Goal: Task Accomplishment & Management: Use online tool/utility

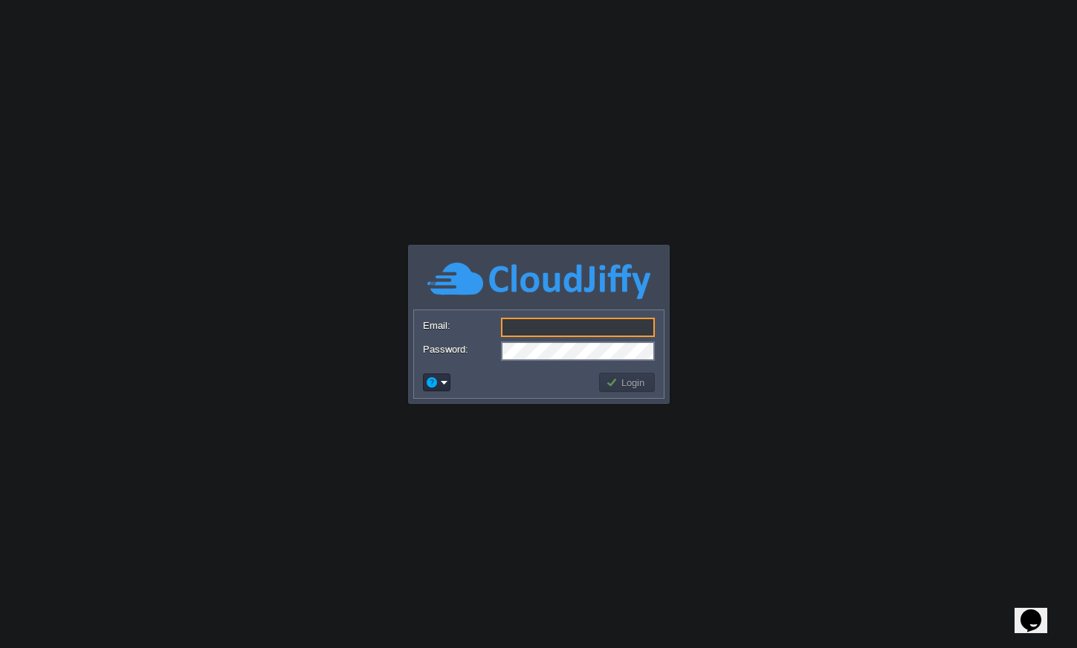
type input "dv@equbitsolutions.com"
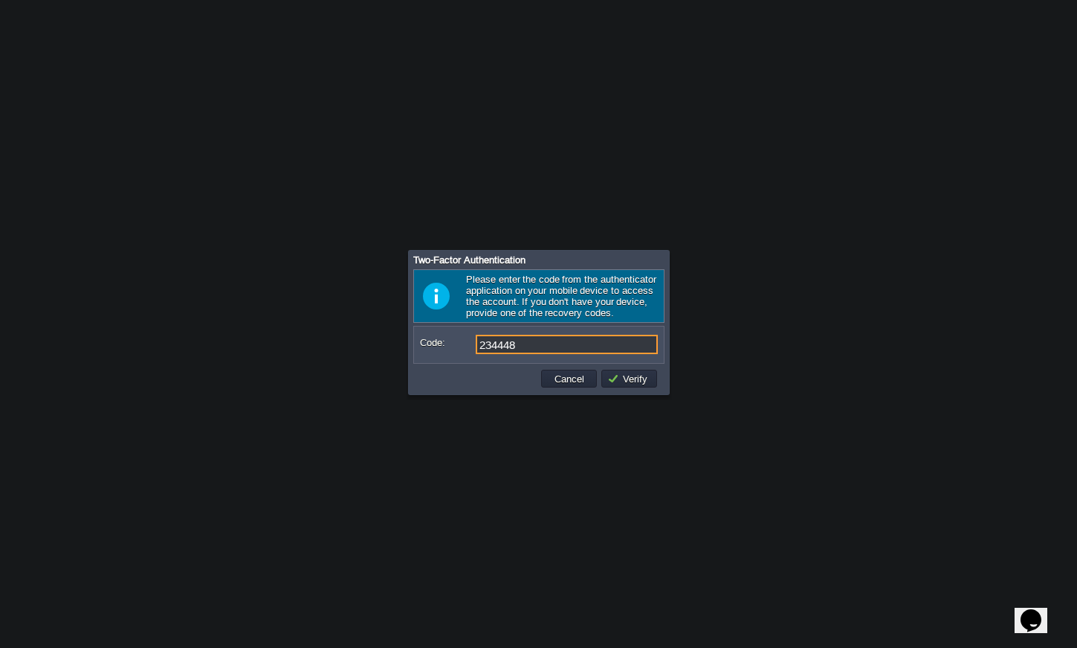
type input "234448"
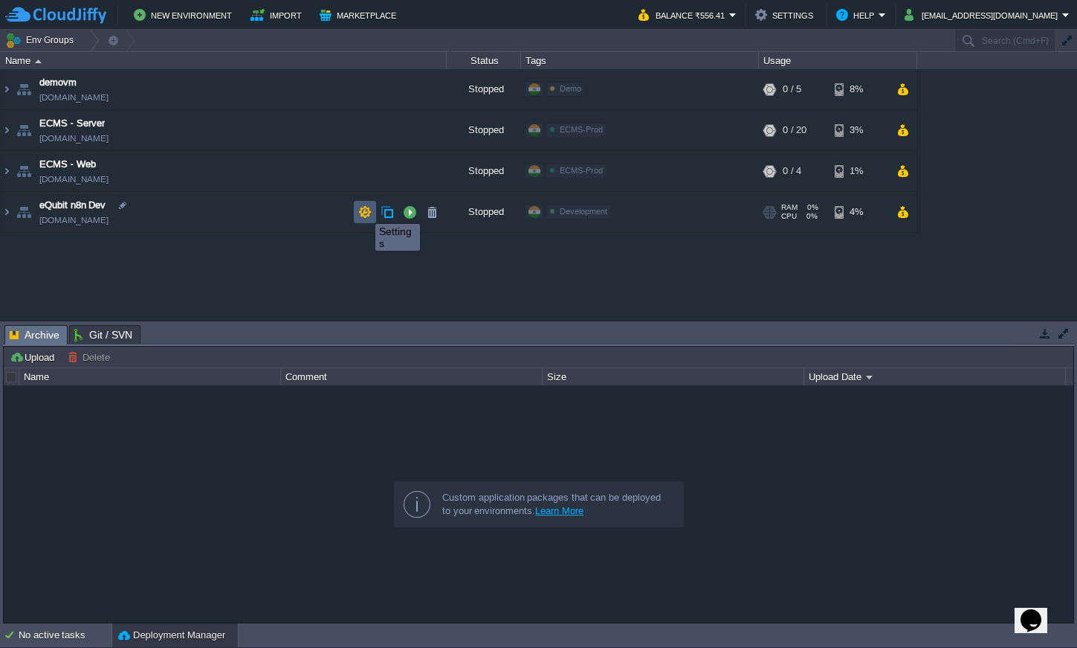
click at [364, 210] on button "button" at bounding box center [364, 211] width 13 height 13
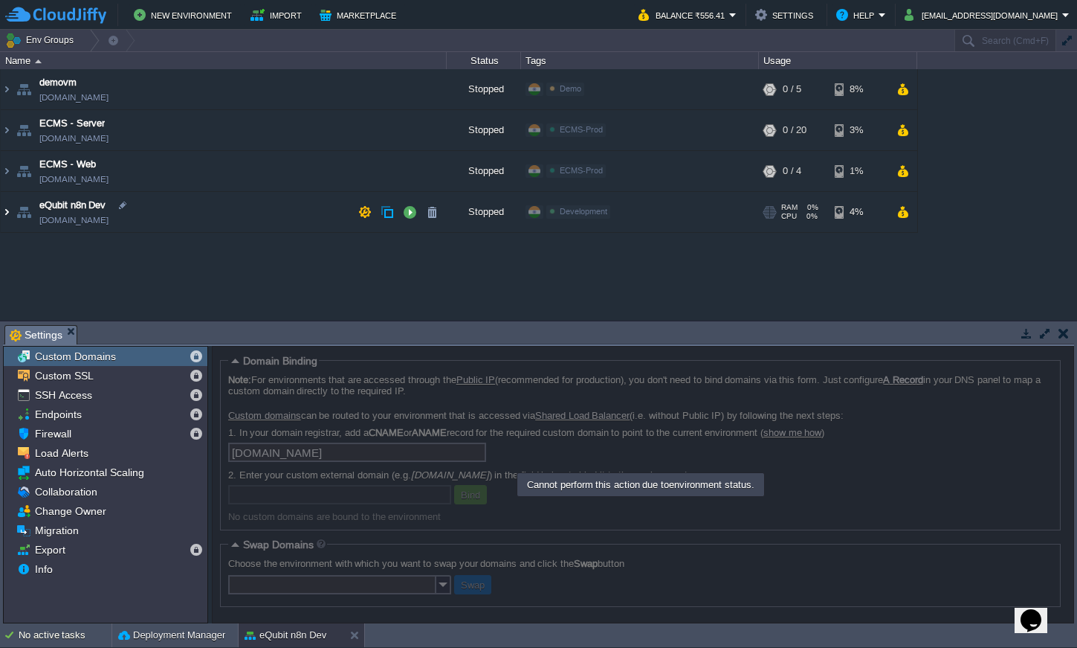
click at [7, 216] on img at bounding box center [7, 212] width 12 height 40
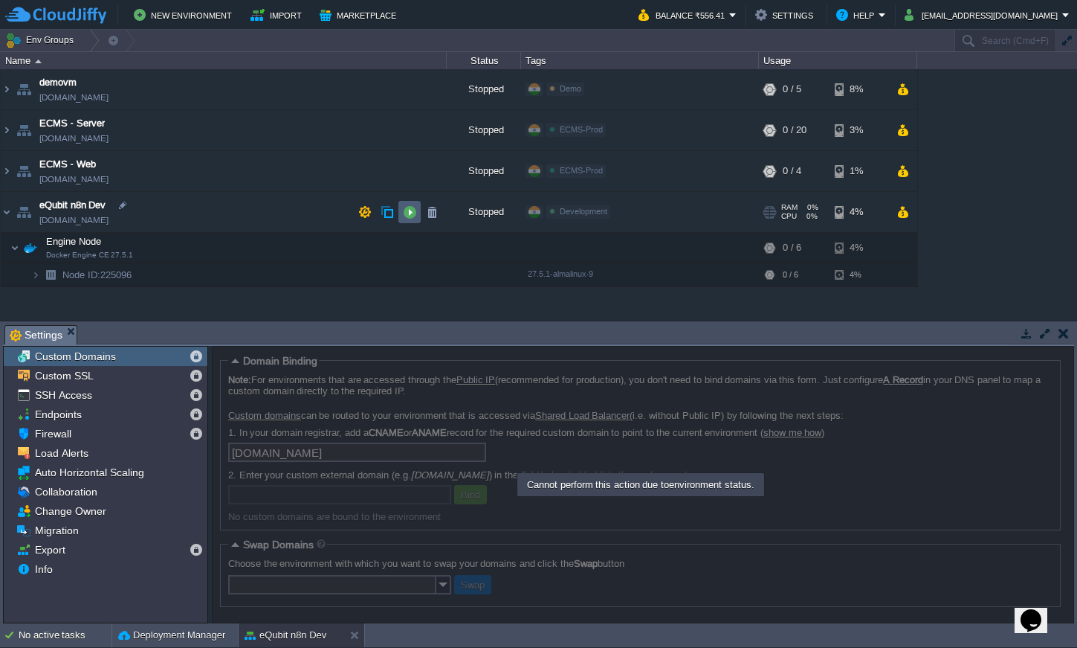
click at [410, 215] on button "button" at bounding box center [409, 211] width 13 height 13
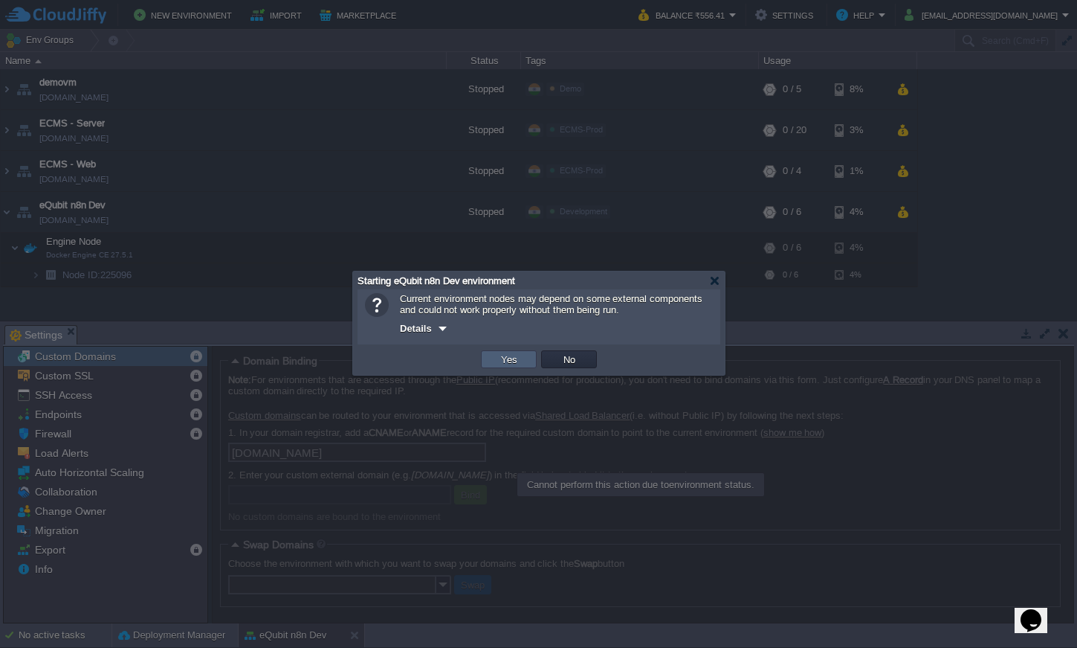
click at [514, 362] on button "Yes" at bounding box center [509, 358] width 25 height 13
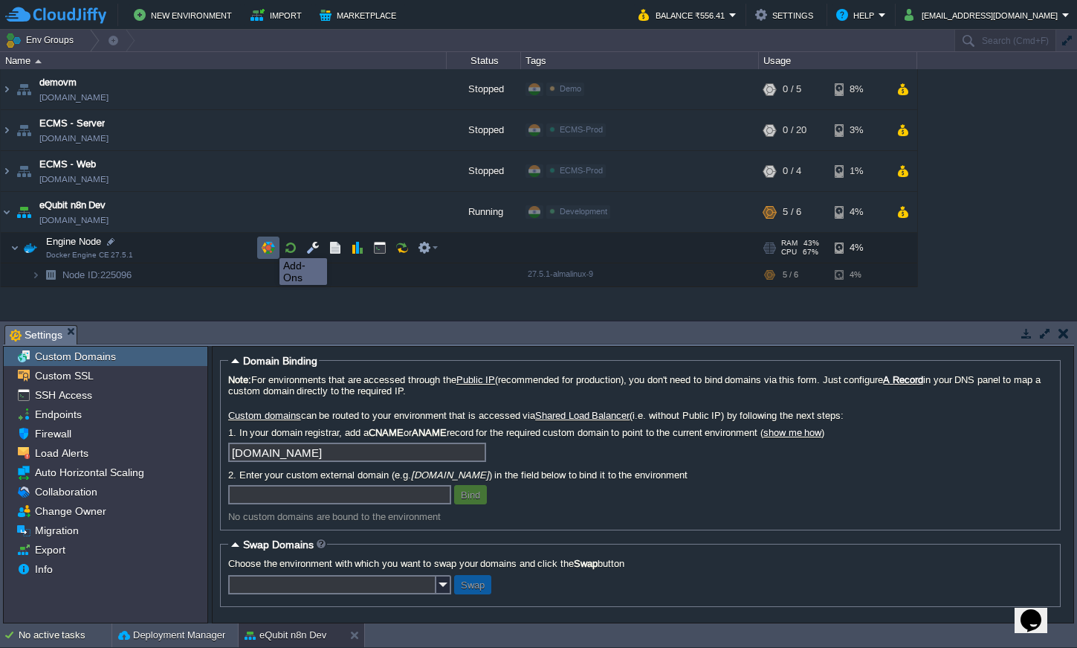
click at [268, 245] on button "button" at bounding box center [268, 247] width 13 height 13
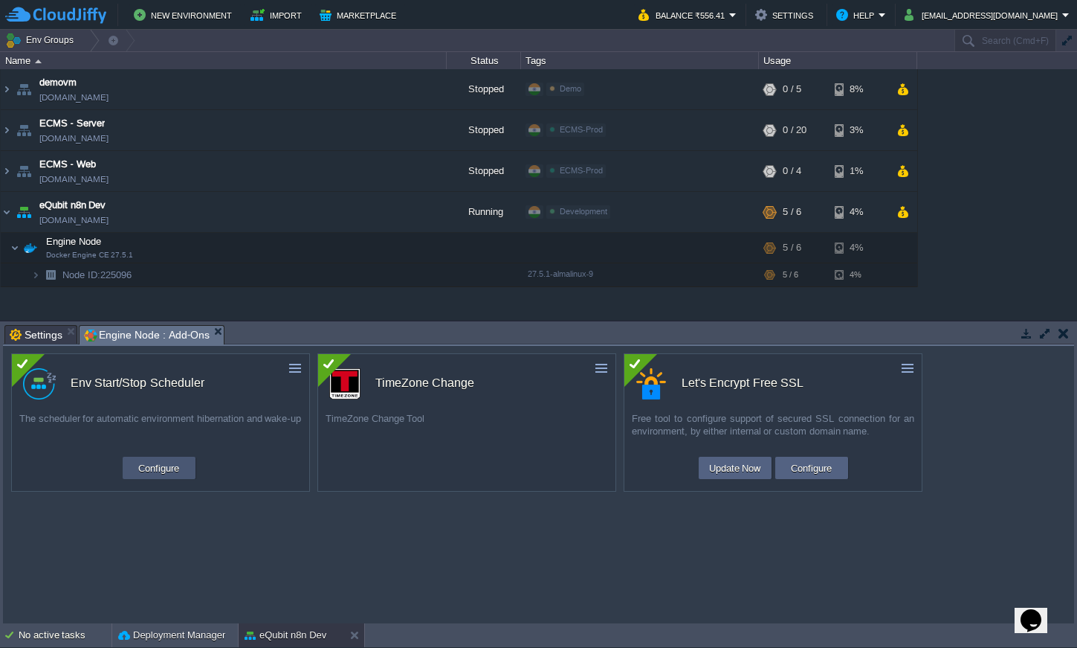
click at [167, 468] on button "Configure" at bounding box center [159, 468] width 50 height 18
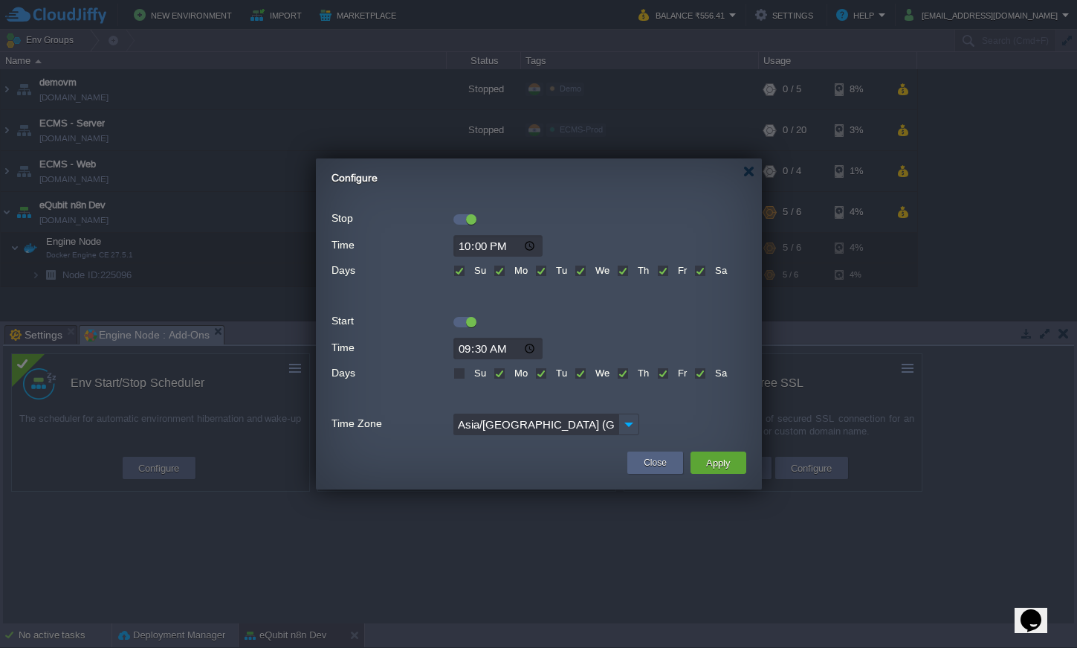
click at [470, 347] on input "09:30" at bounding box center [498, 349] width 89 height 22
type input "06:30"
click at [719, 467] on button "Apply" at bounding box center [718, 463] width 33 height 18
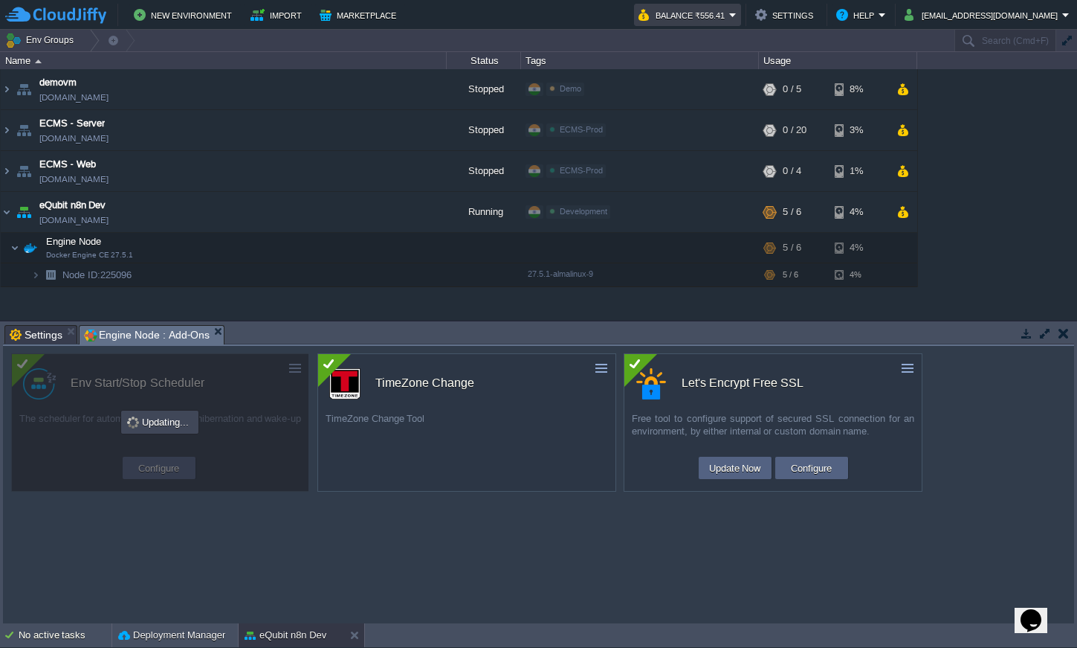
click at [737, 14] on em "Balance ₹556.41" at bounding box center [688, 15] width 98 height 18
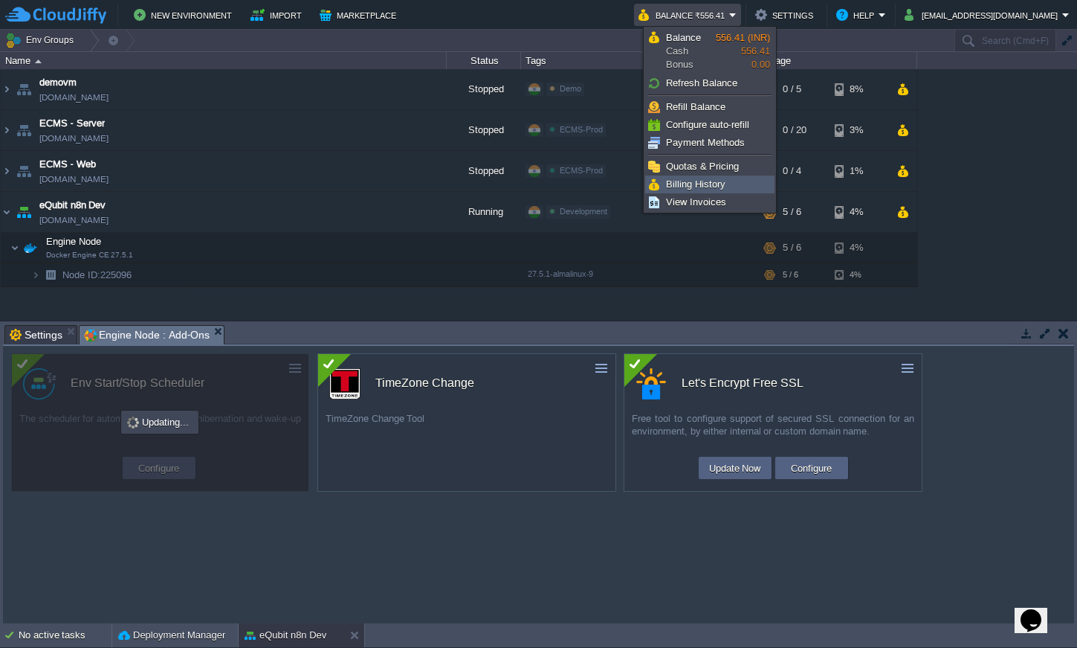
click at [729, 184] on link "Billing History" at bounding box center [710, 184] width 128 height 16
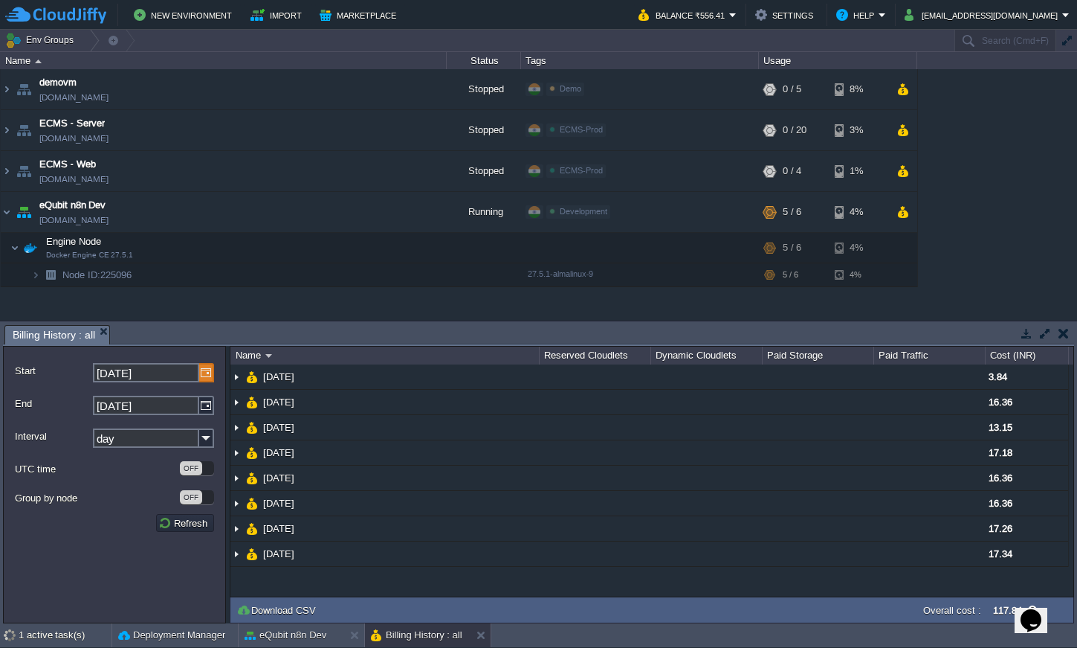
click at [205, 378] on img at bounding box center [206, 372] width 15 height 19
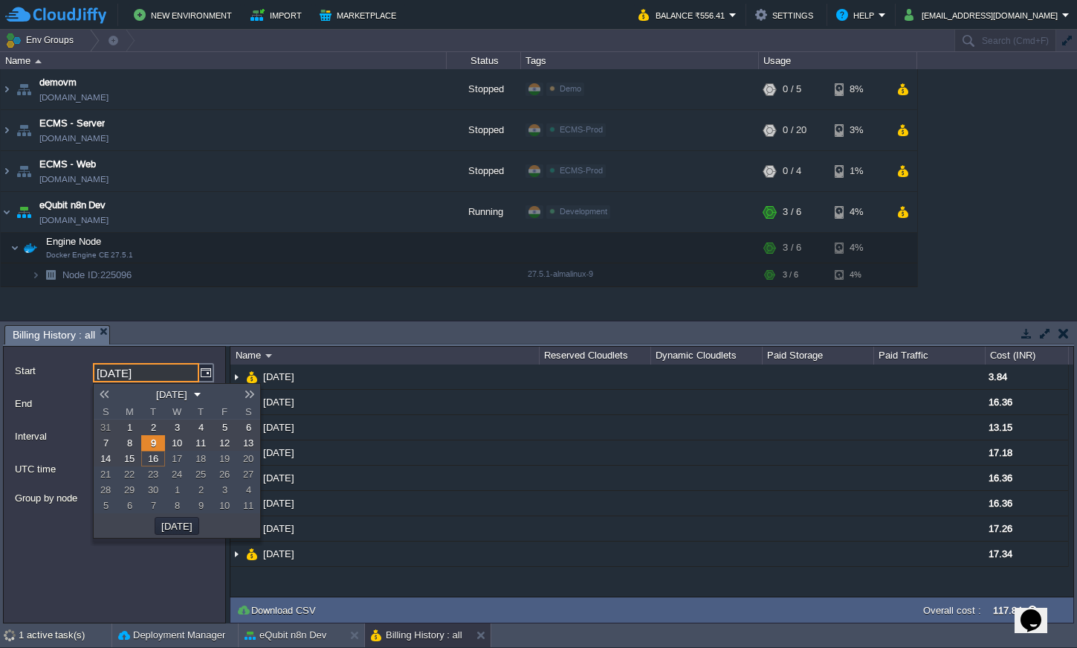
click at [103, 393] on link at bounding box center [104, 394] width 21 height 12
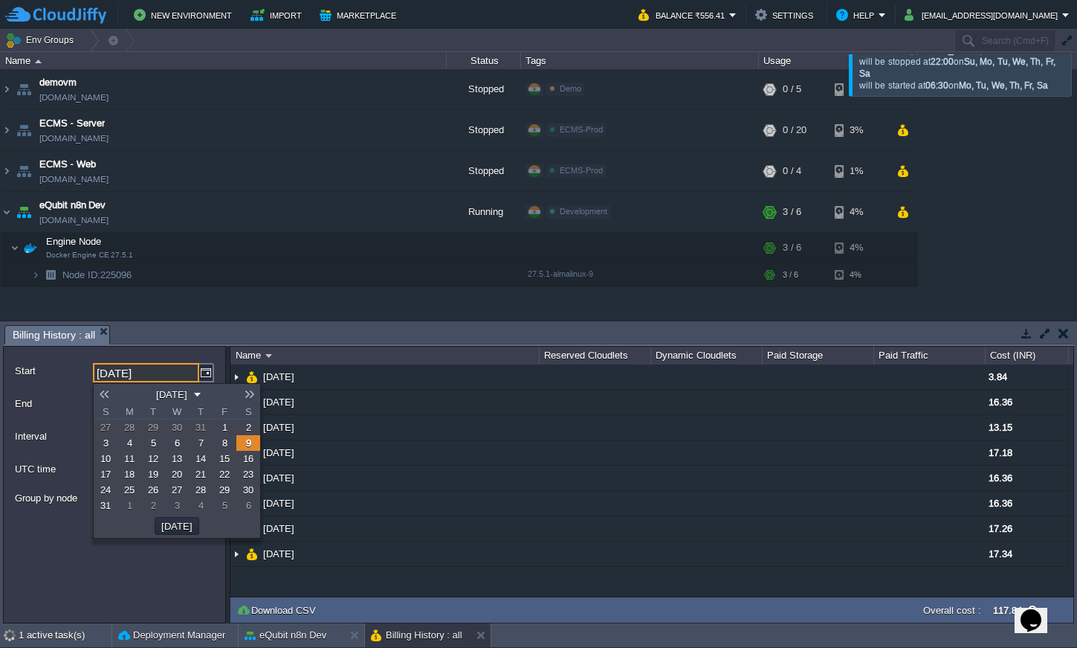
click at [103, 393] on link at bounding box center [104, 394] width 21 height 12
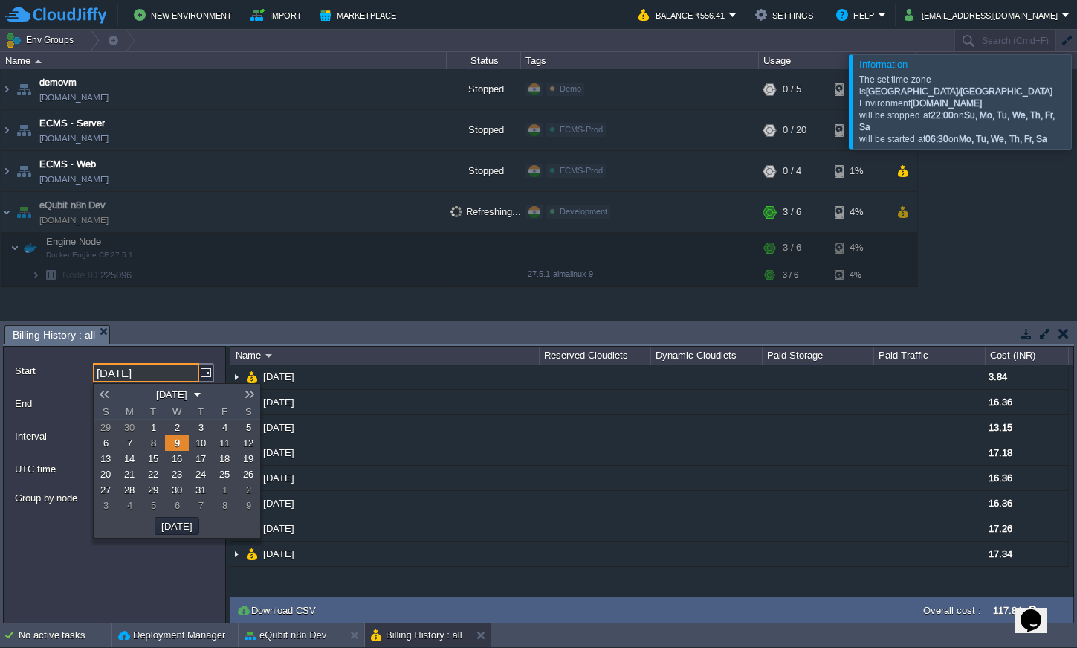
click at [153, 431] on span "1" at bounding box center [153, 427] width 5 height 11
type input "01-07-2025"
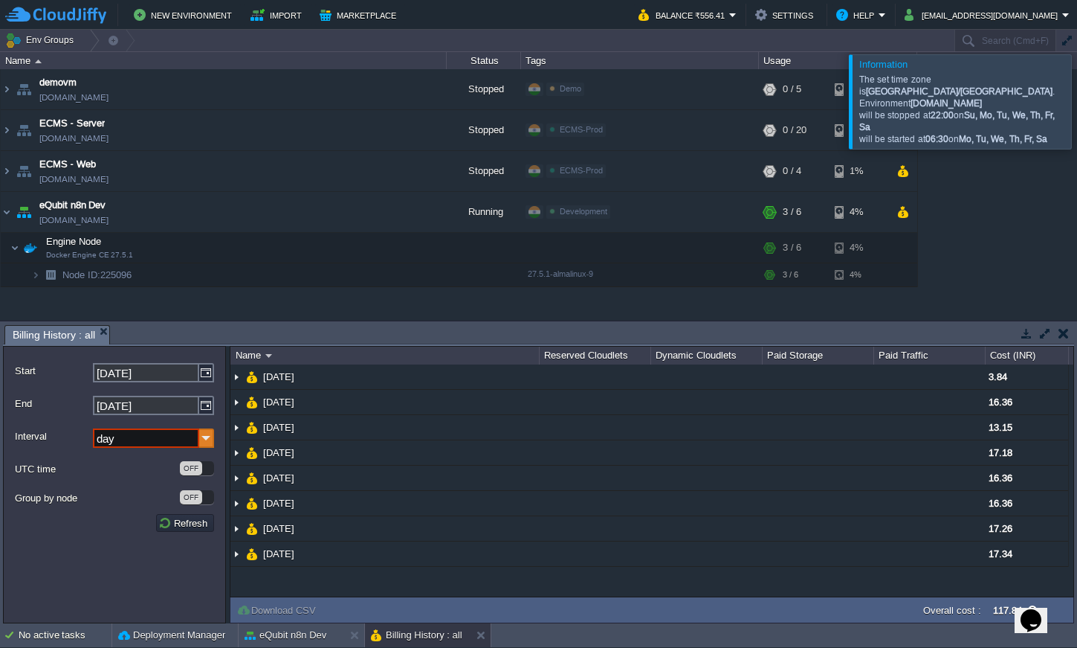
drag, startPoint x: 204, startPoint y: 440, endPoint x: 196, endPoint y: 447, distance: 10.6
click at [204, 440] on img at bounding box center [206, 437] width 15 height 19
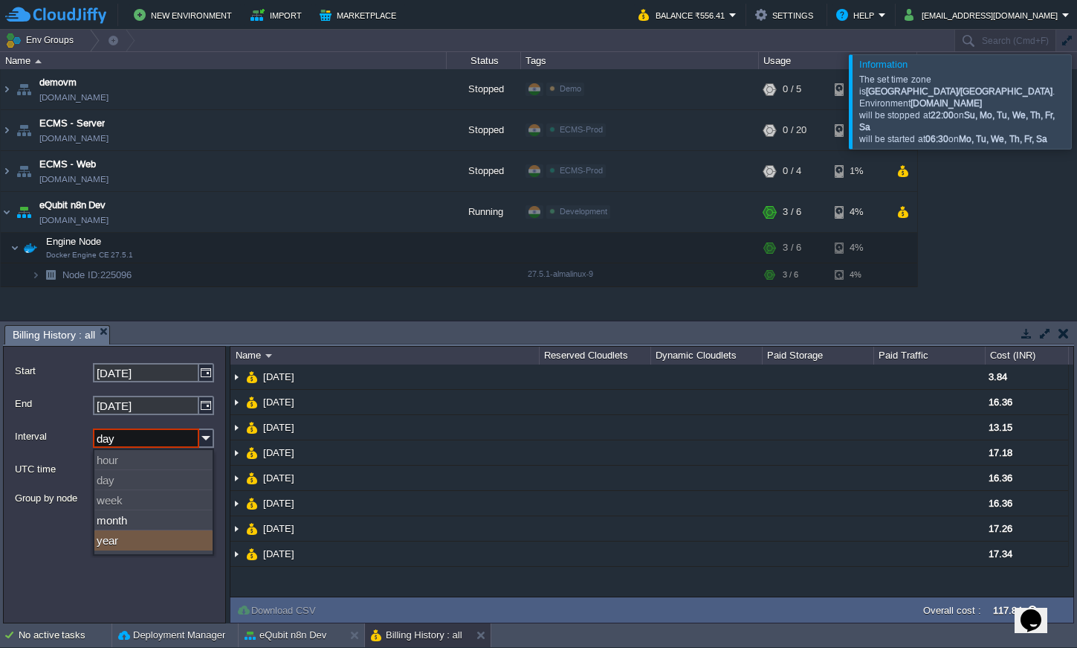
click at [107, 584] on form "Start 01-07-2025 End 16-09-2025 Interval day UTC time OFF Group by node OFF Ref…" at bounding box center [114, 484] width 223 height 277
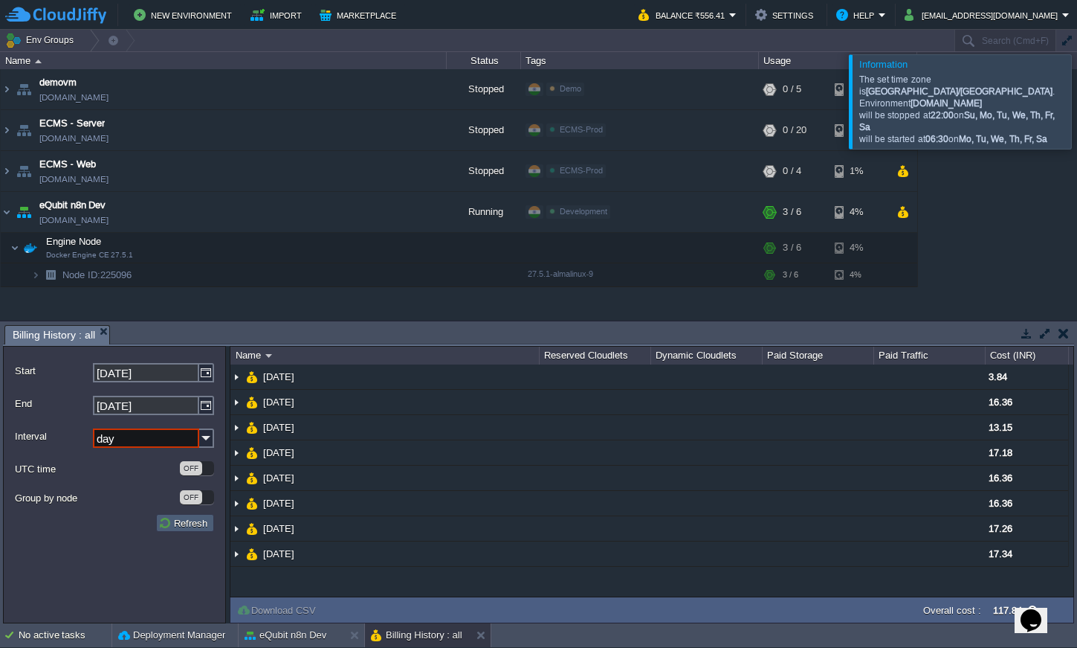
click at [190, 522] on button "Refresh" at bounding box center [185, 522] width 54 height 13
click at [206, 439] on img at bounding box center [206, 437] width 15 height 19
click at [144, 523] on div "month" at bounding box center [153, 520] width 118 height 20
type input "month"
click at [194, 526] on button "Refresh" at bounding box center [185, 522] width 54 height 13
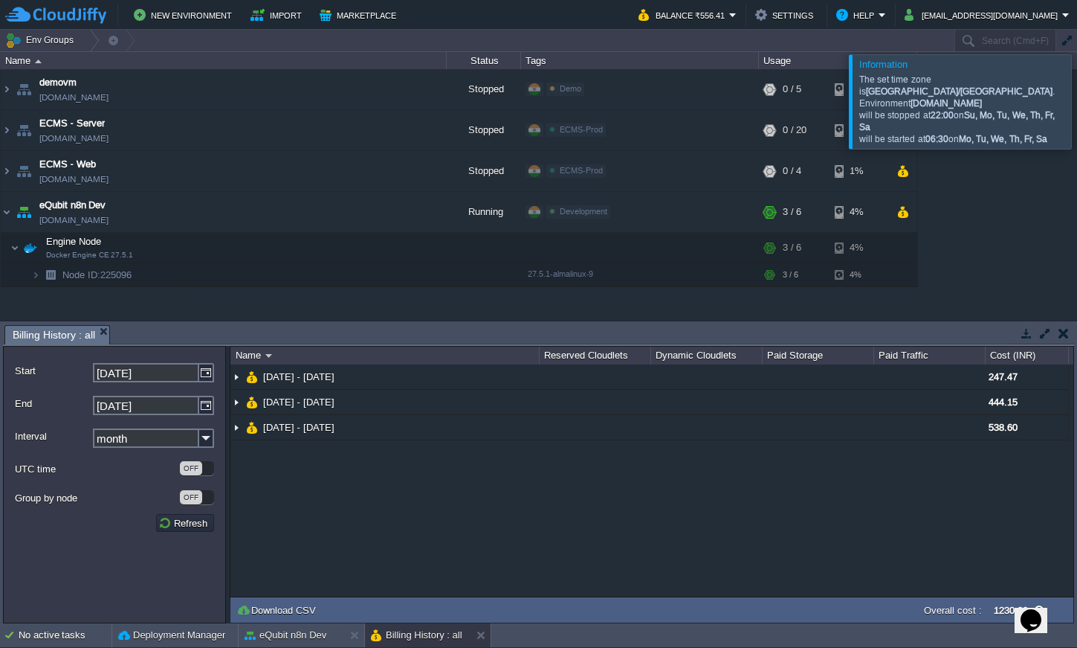
click at [109, 556] on form "Start 01-07-2025 End 16-09-2025 Interval month UTC time OFF Group by node OFF R…" at bounding box center [114, 484] width 223 height 277
click at [606, 46] on td "Env Groups" at bounding box center [476, 41] width 953 height 22
click at [573, 6] on td "New Environment Import Marketplace" at bounding box center [313, 15] width 616 height 22
click at [9, 212] on img at bounding box center [7, 212] width 12 height 40
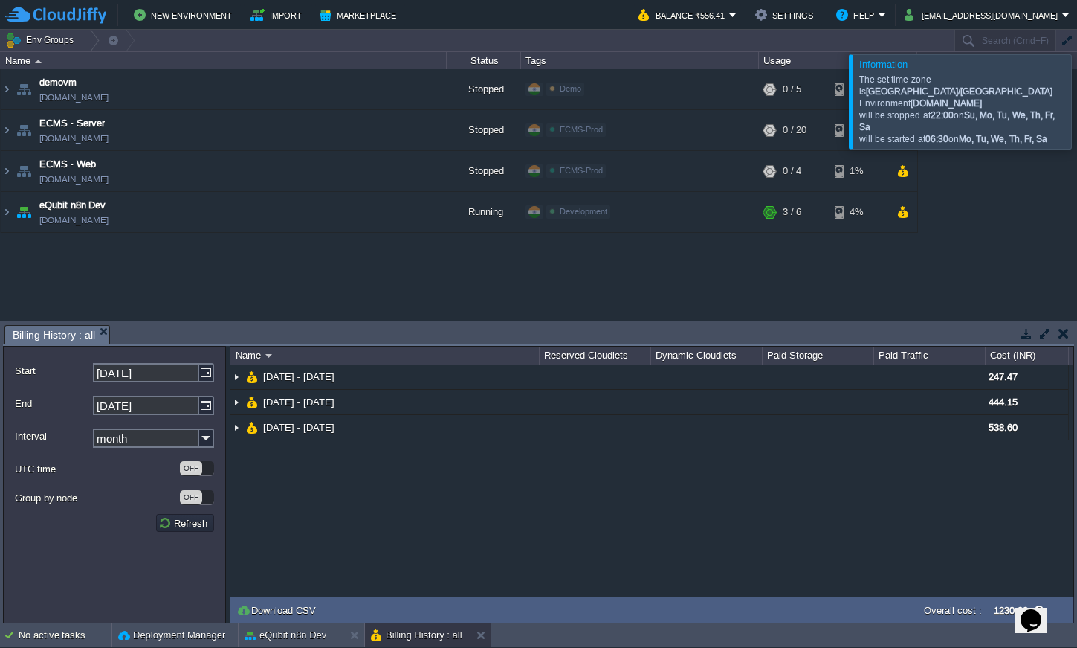
click at [1077, 92] on div at bounding box center [1095, 101] width 0 height 94
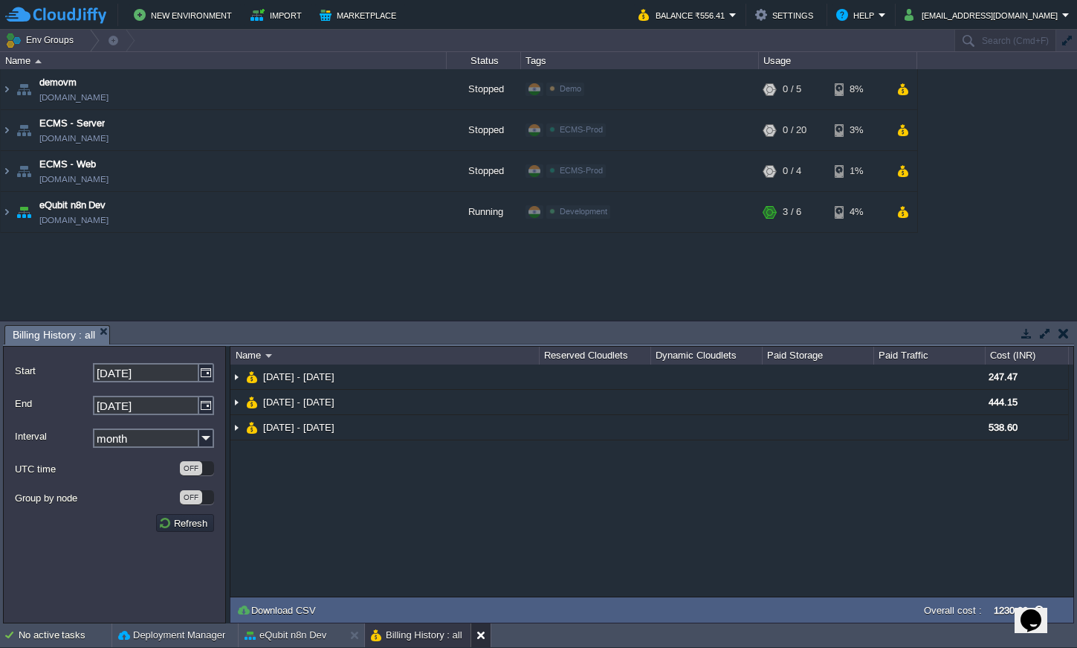
click at [485, 642] on button at bounding box center [484, 635] width 15 height 15
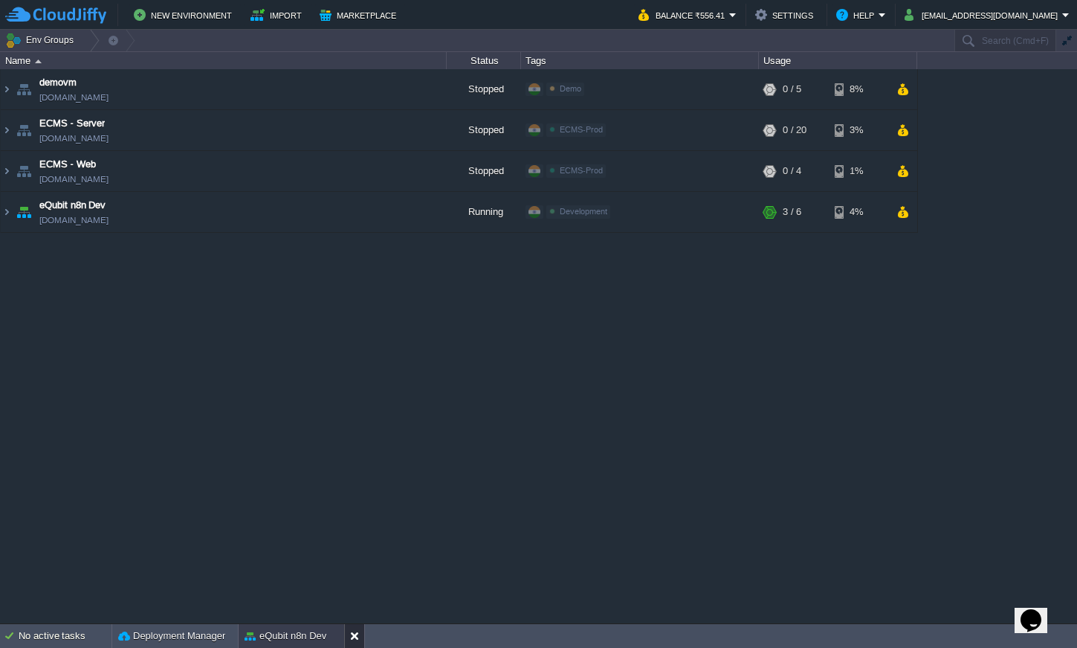
click at [355, 632] on button at bounding box center [357, 635] width 15 height 15
click at [147, 204] on td "eQubit n8n Dev n8neqbit.cloudjiffy.net" at bounding box center [224, 212] width 446 height 41
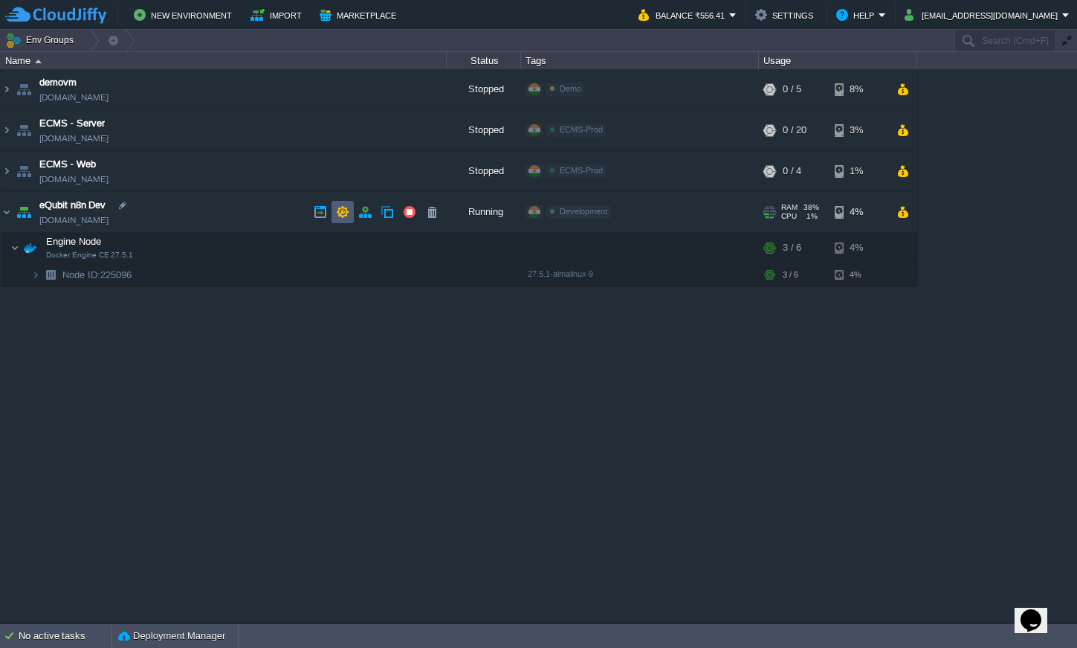
click at [343, 219] on button "button" at bounding box center [342, 211] width 13 height 13
